Goal: Information Seeking & Learning: Get advice/opinions

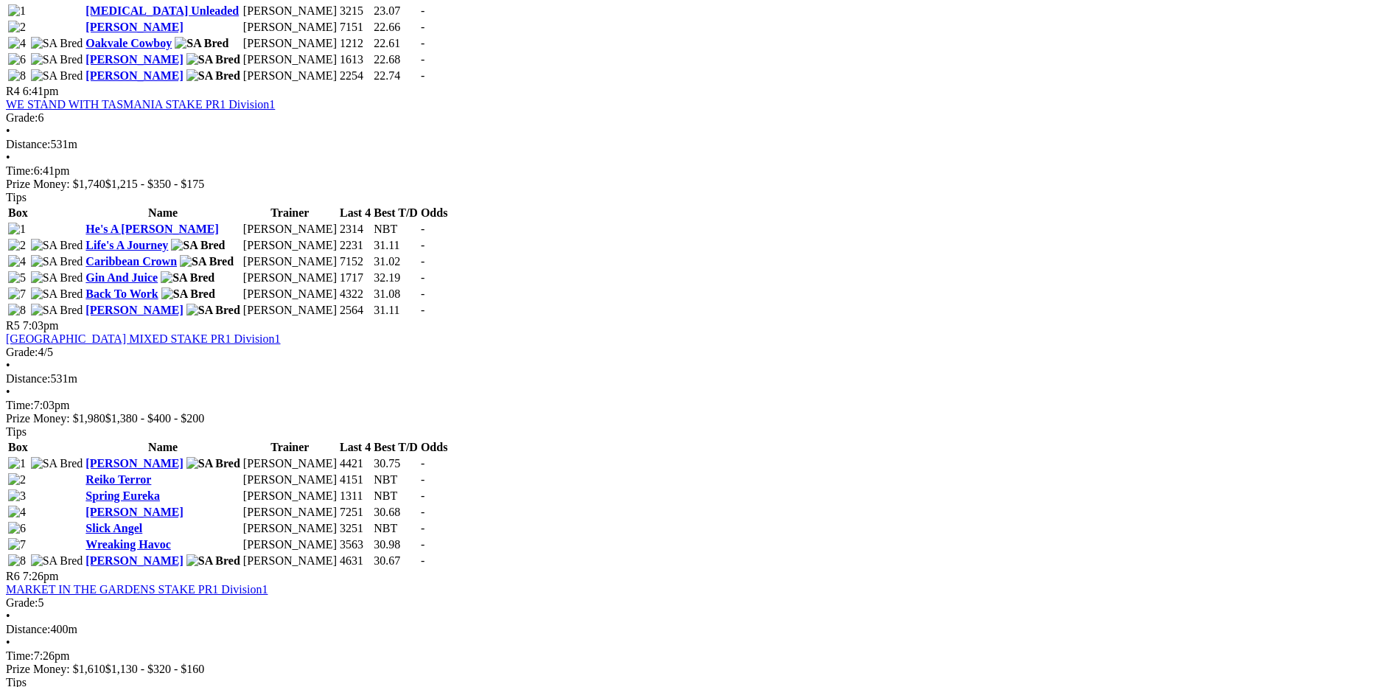
scroll to position [1474, 0]
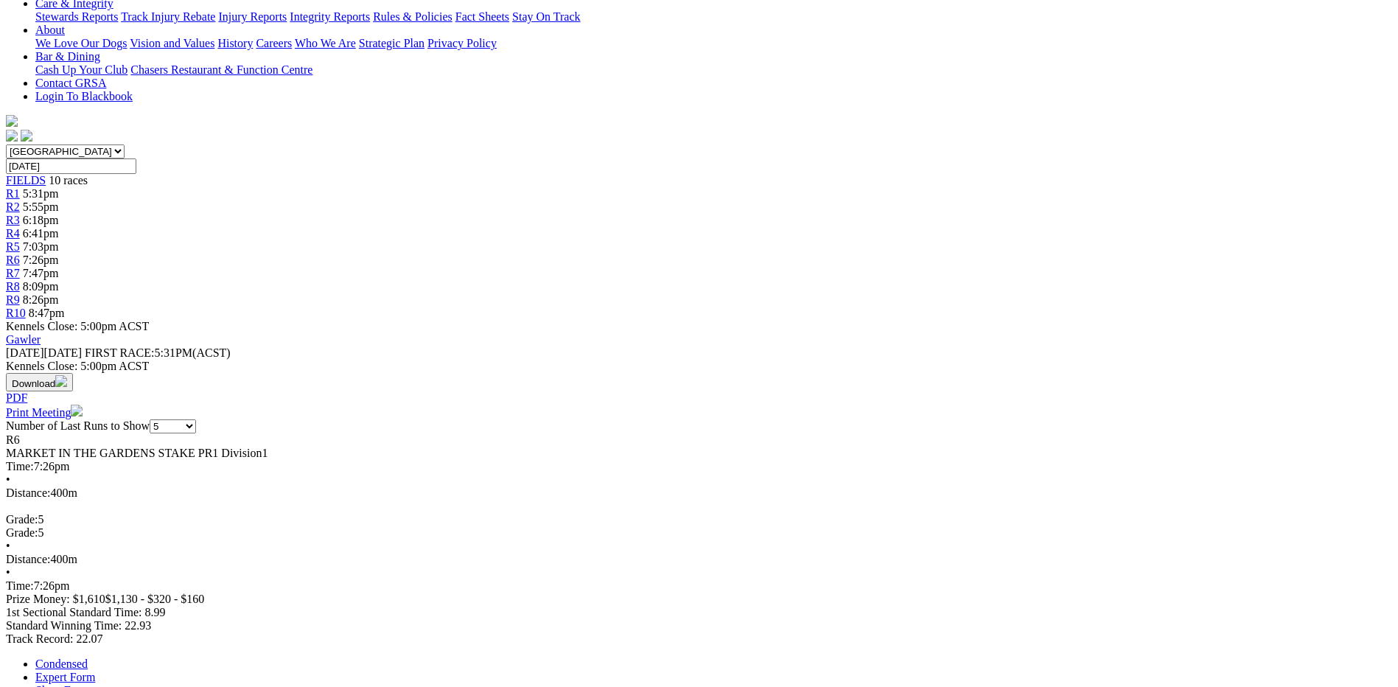
scroll to position [221, 0]
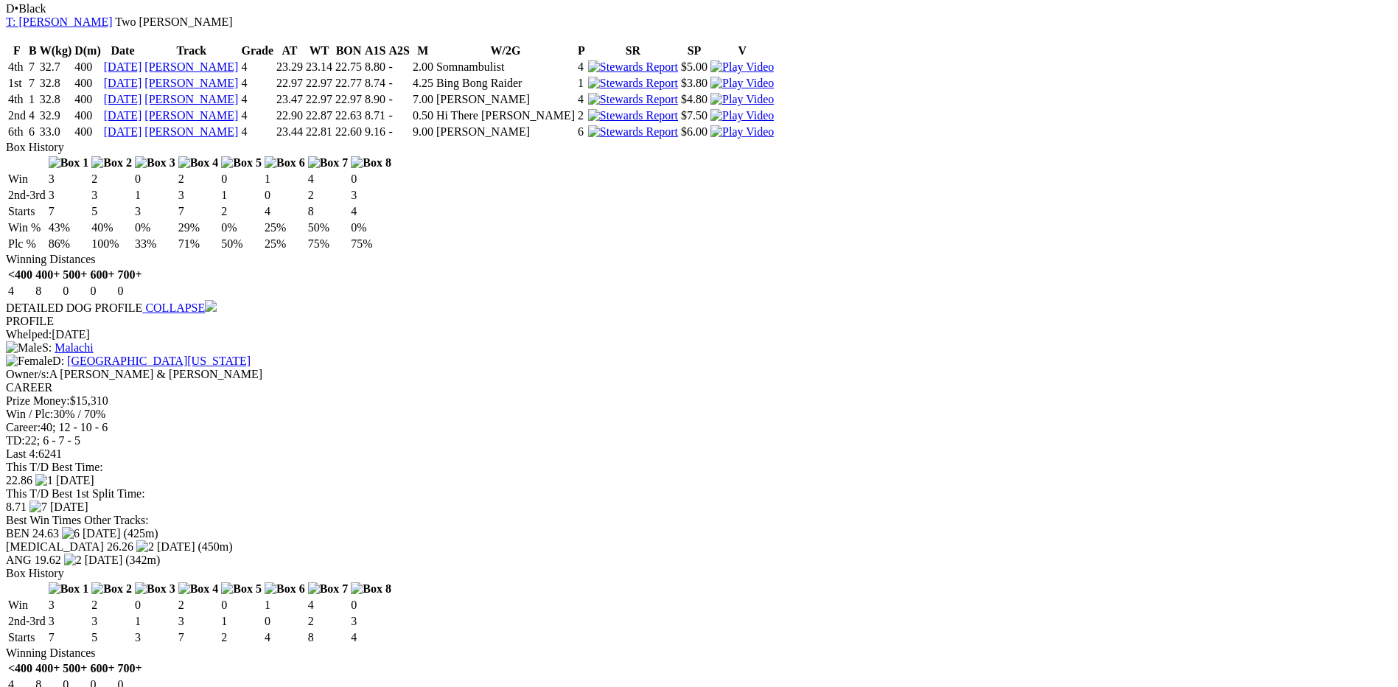
scroll to position [3317, 0]
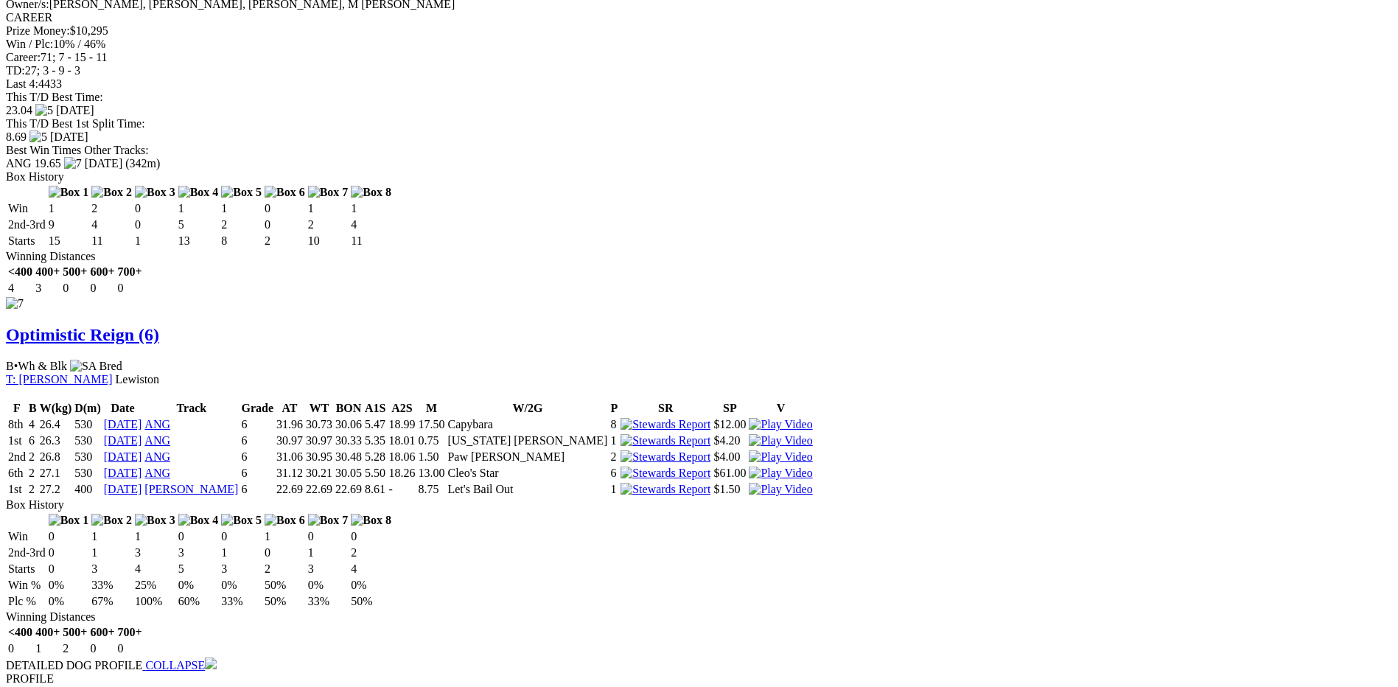
scroll to position [3759, 0]
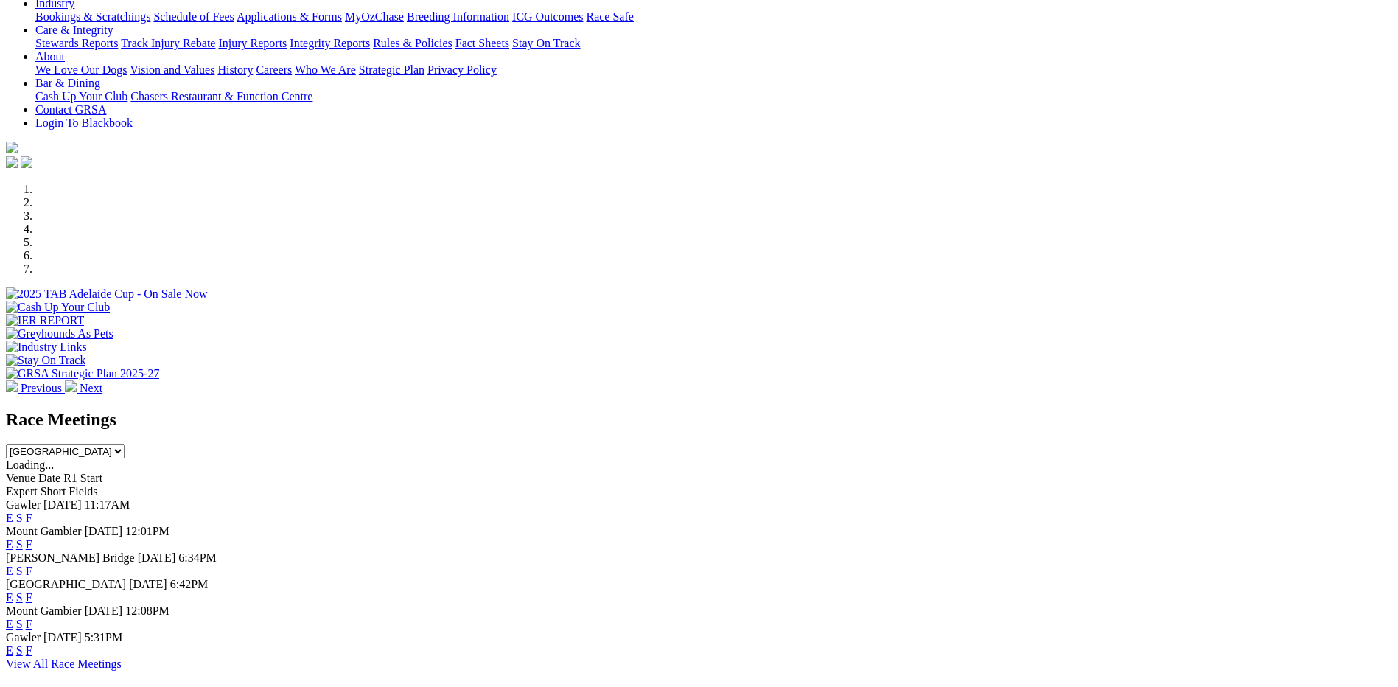
scroll to position [369, 0]
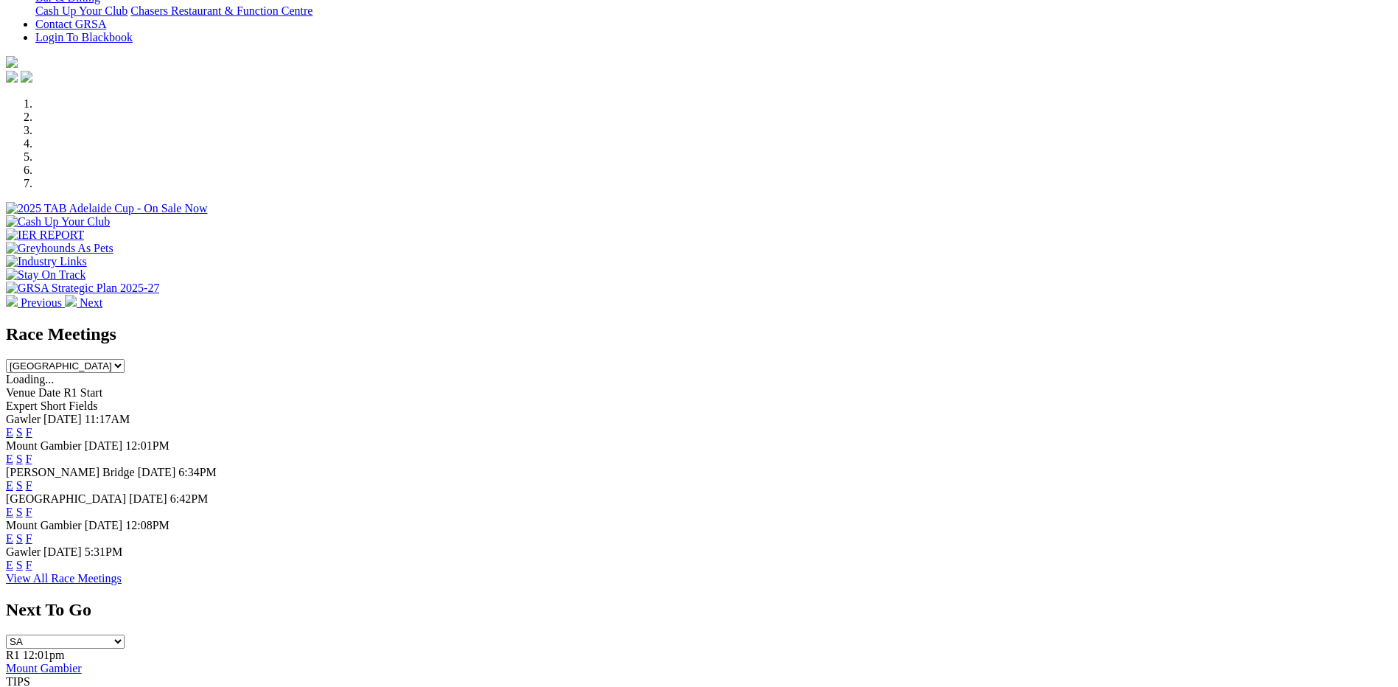
click at [32, 571] on link "F" at bounding box center [29, 565] width 7 height 13
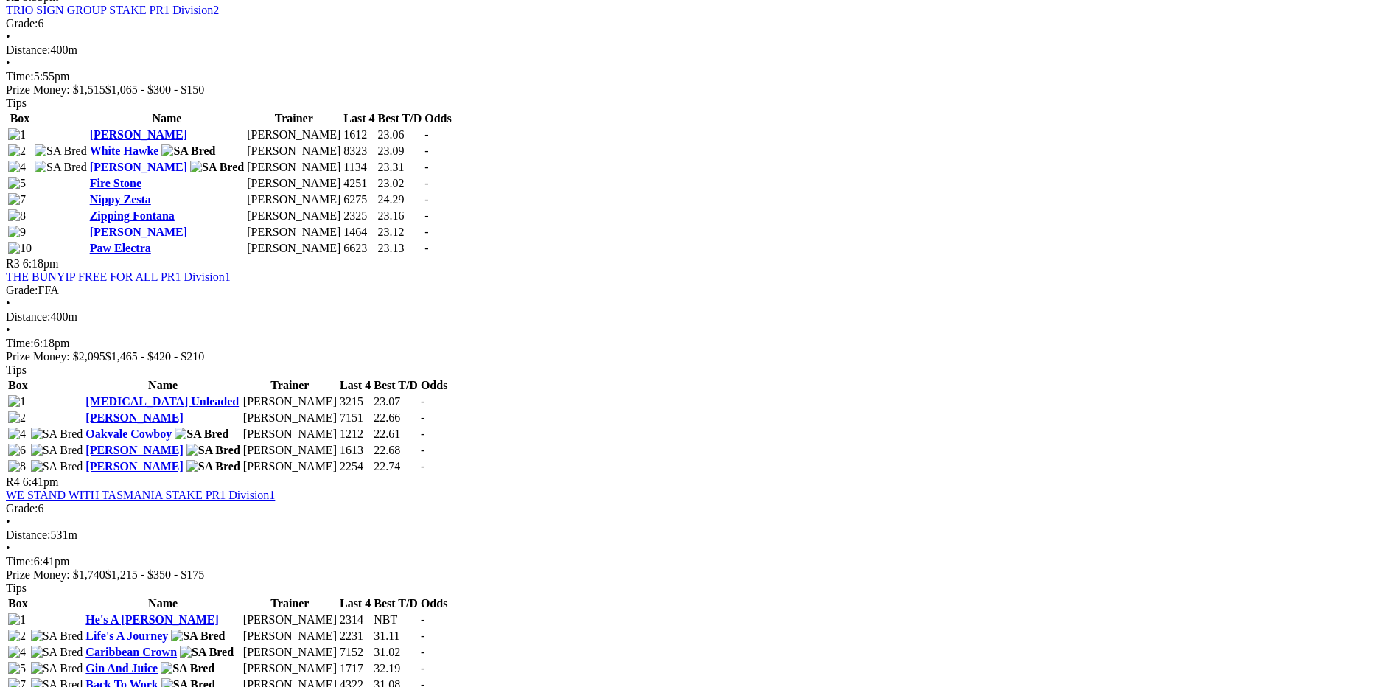
scroll to position [884, 0]
